Goal: Navigation & Orientation: Find specific page/section

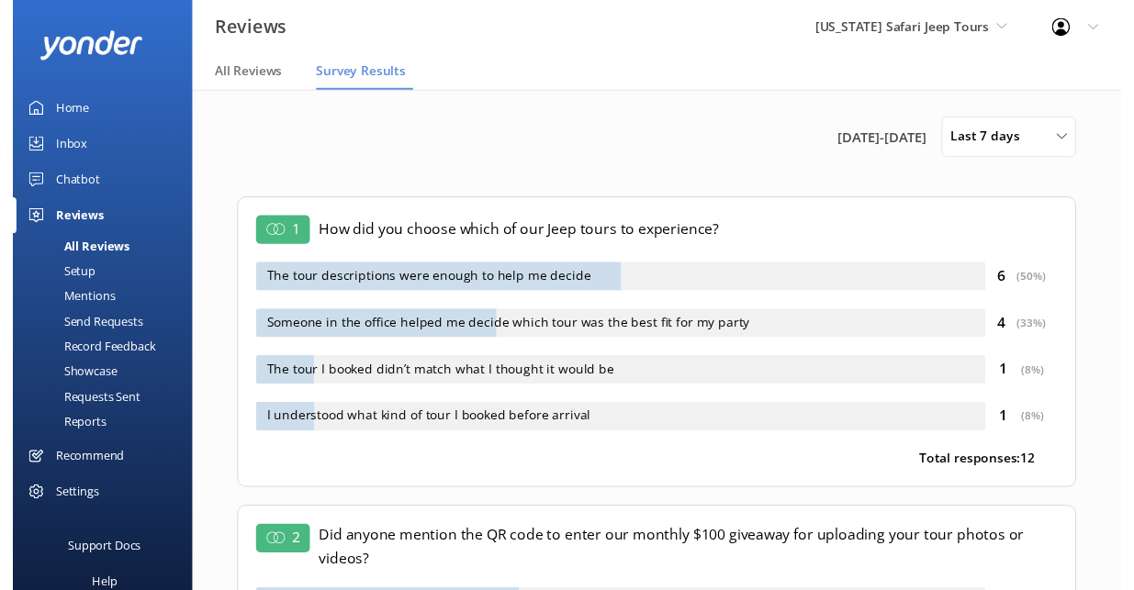
scroll to position [527, 0]
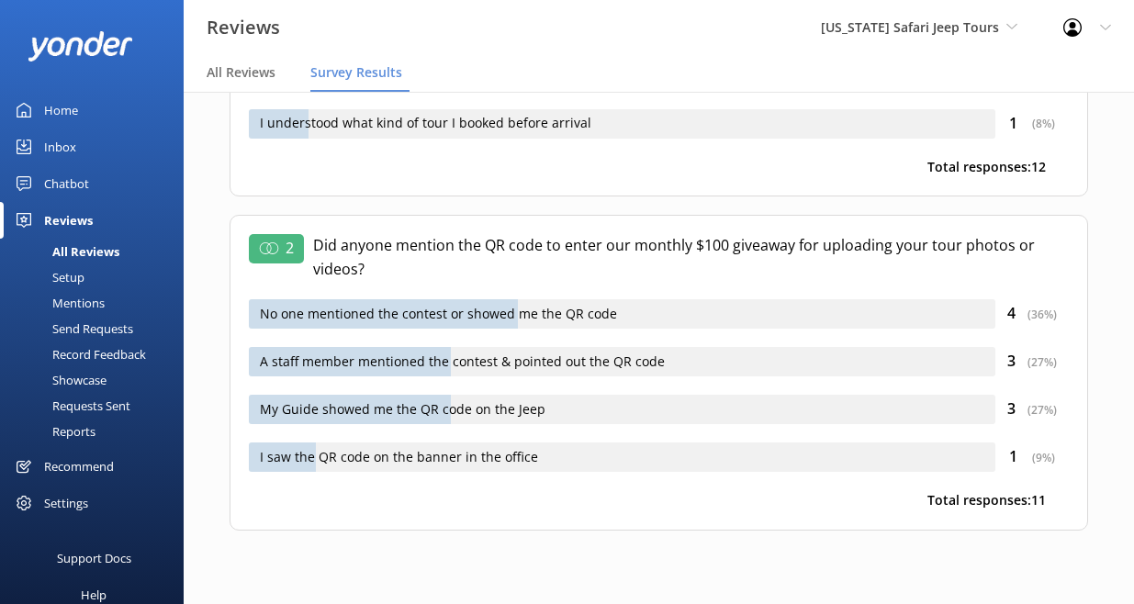
click at [78, 93] on div "Home" at bounding box center [61, 110] width 34 height 37
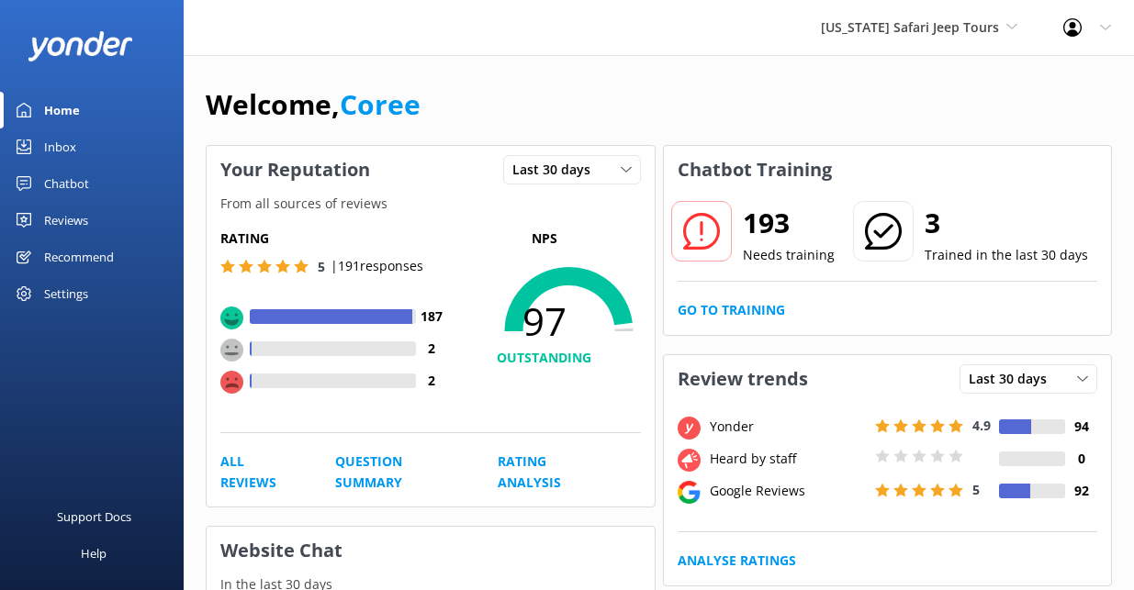
click at [819, 245] on h2 "193" at bounding box center [789, 223] width 92 height 44
click at [732, 262] on div at bounding box center [701, 231] width 61 height 61
click at [720, 250] on icon at bounding box center [701, 231] width 37 height 37
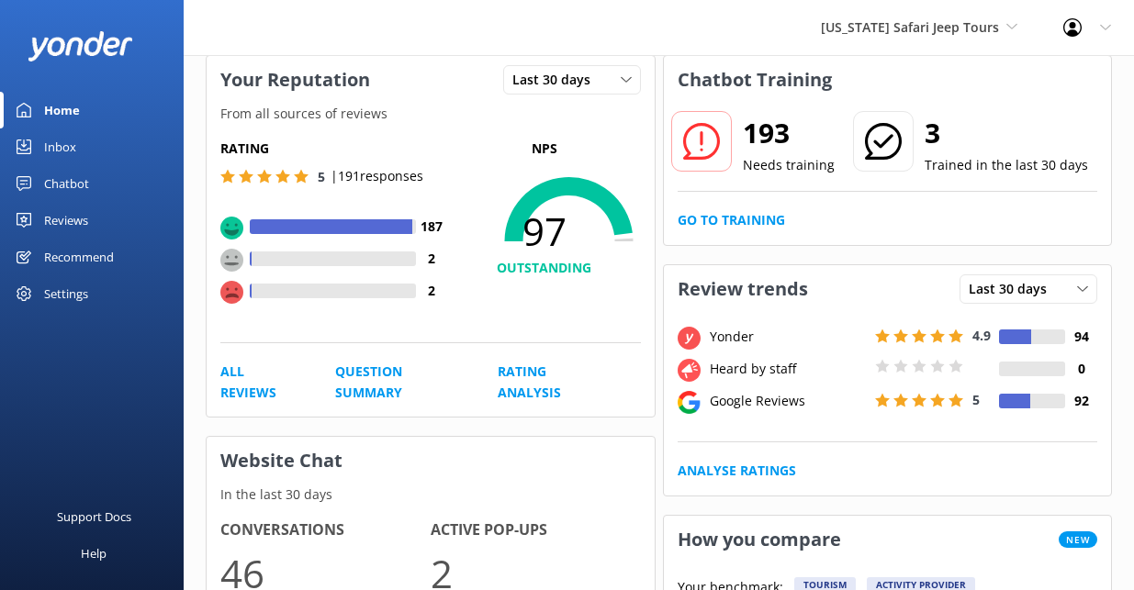
scroll to position [108, 0]
